Goal: Transaction & Acquisition: Purchase product/service

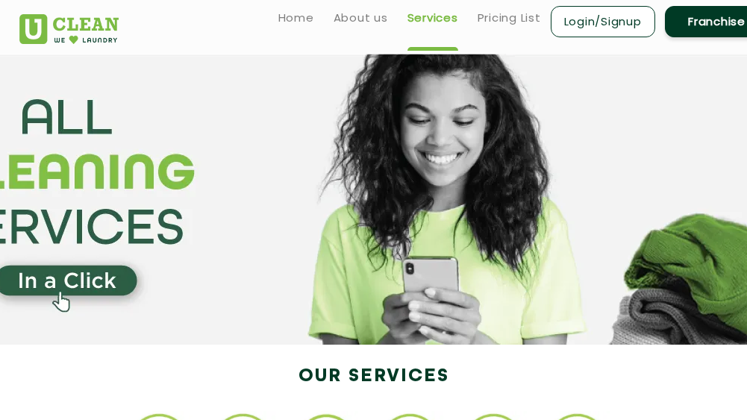
click at [583, 24] on link "Login/Signup" at bounding box center [603, 21] width 104 height 31
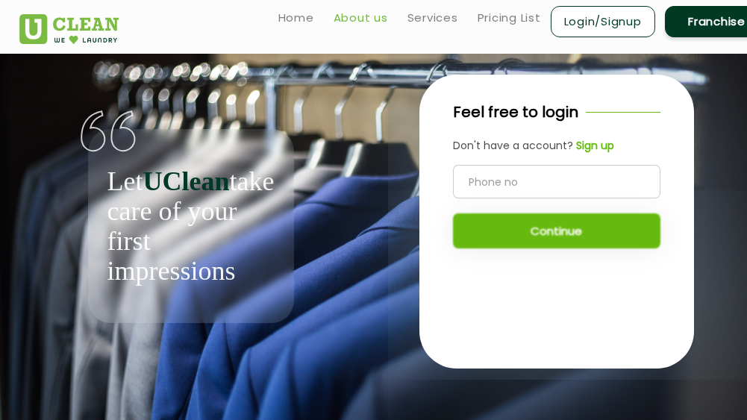
click at [355, 19] on link "About us" at bounding box center [361, 18] width 54 height 18
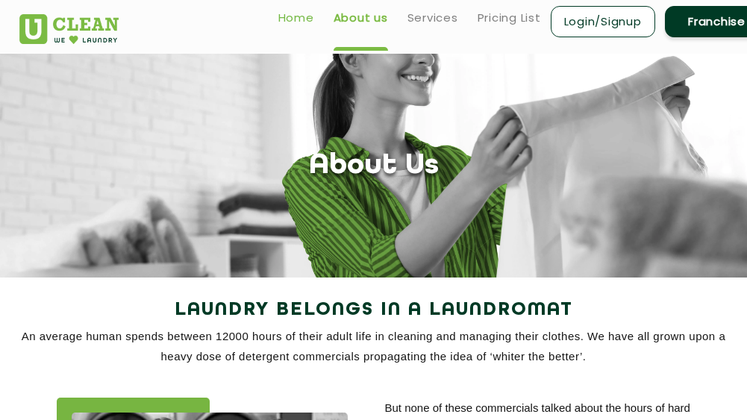
click at [297, 19] on link "Home" at bounding box center [296, 18] width 36 height 18
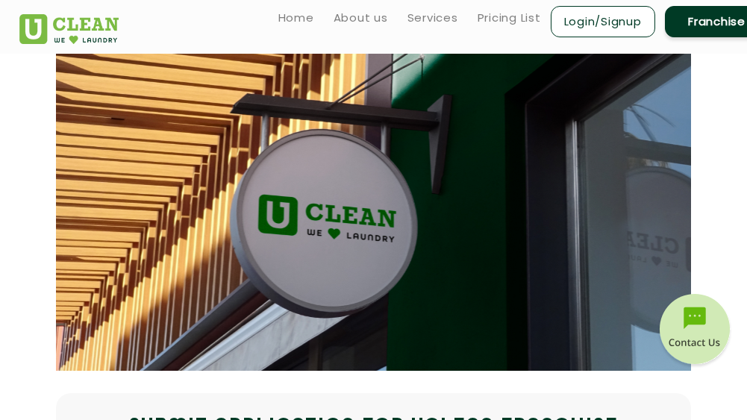
click at [586, 23] on link "Login/Signup" at bounding box center [603, 21] width 104 height 31
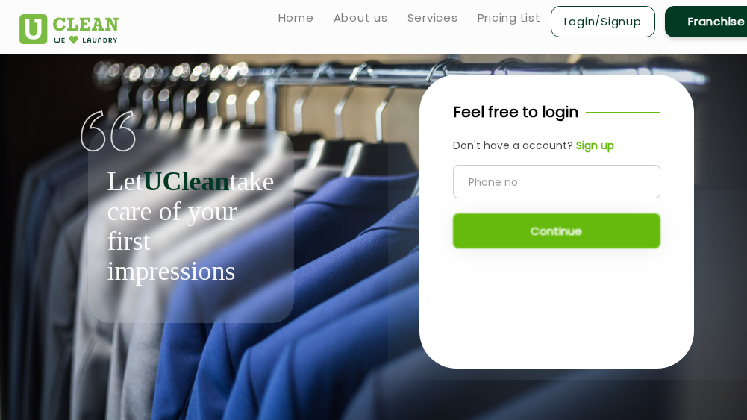
click at [545, 169] on input "tel" at bounding box center [556, 182] width 207 height 34
click at [553, 225] on div "Continue" at bounding box center [556, 207] width 207 height 84
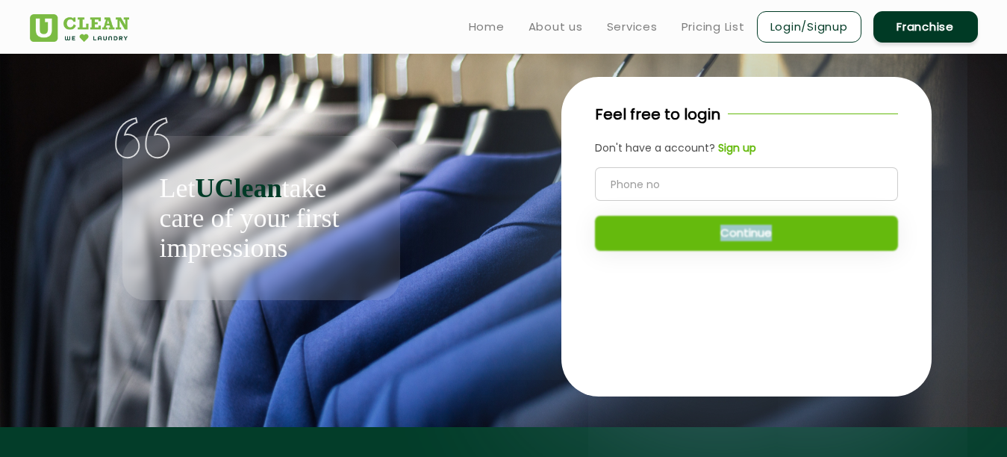
click at [746, 234] on div "Continue" at bounding box center [746, 209] width 303 height 84
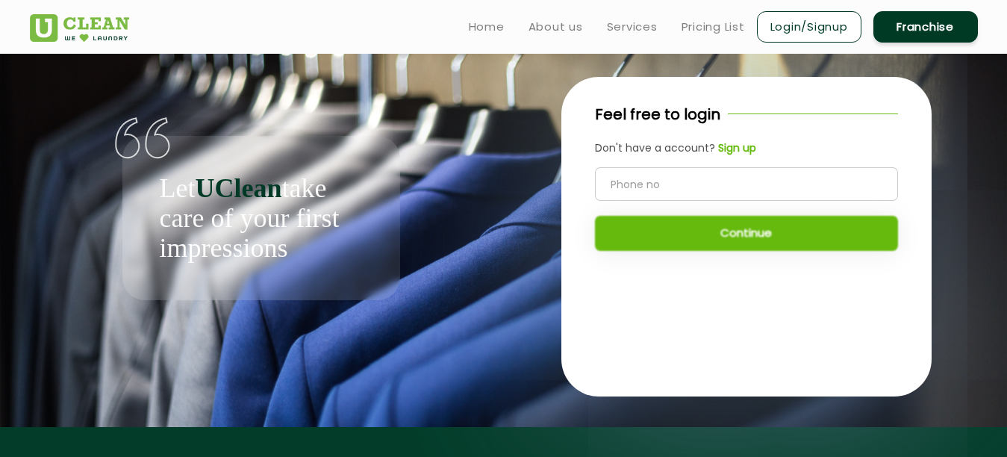
click at [672, 190] on input "tel" at bounding box center [746, 184] width 303 height 34
type input "9752573255"
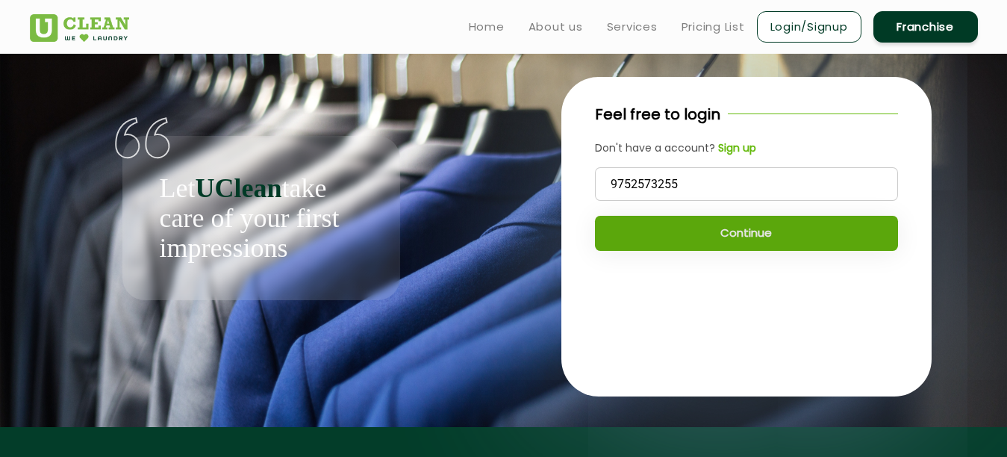
click at [742, 243] on button "Continue" at bounding box center [746, 233] width 303 height 35
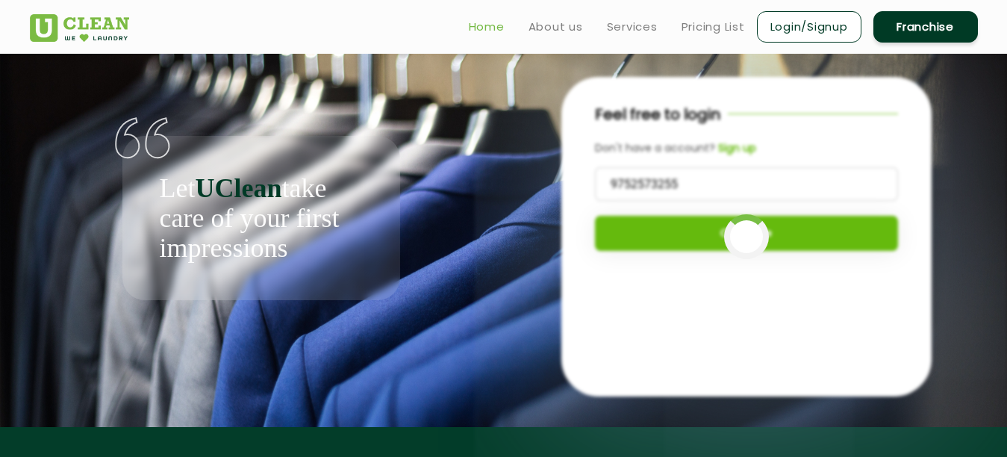
click at [485, 33] on link "Home" at bounding box center [487, 27] width 36 height 18
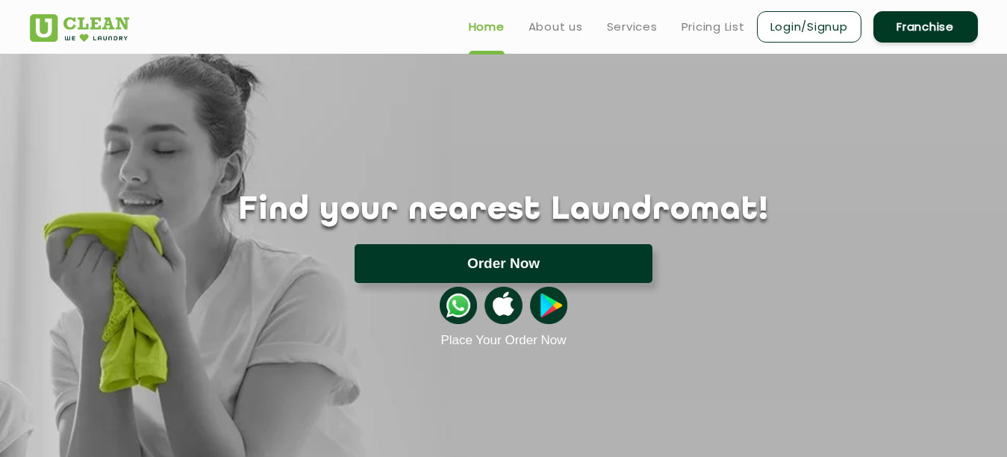
click at [519, 254] on button "Order Now" at bounding box center [503, 263] width 298 height 39
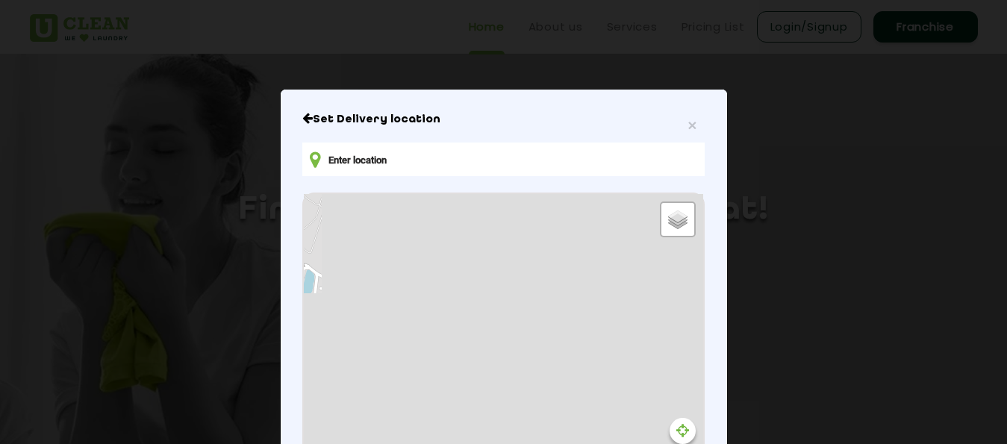
type input "6JV4+5CW, Ayurvedic College Rd, Amanaka, Raipur, Chhattisgarh 492010, India"
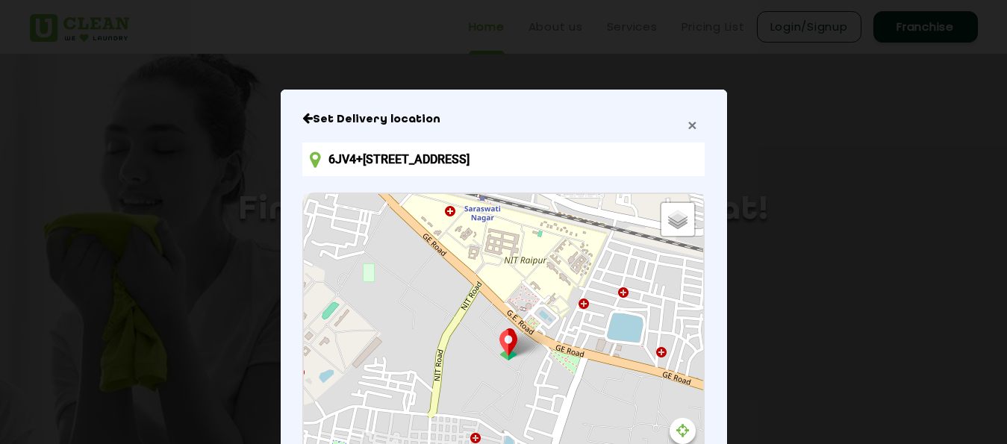
click at [688, 132] on span "×" at bounding box center [691, 124] width 9 height 17
